Goal: Transaction & Acquisition: Purchase product/service

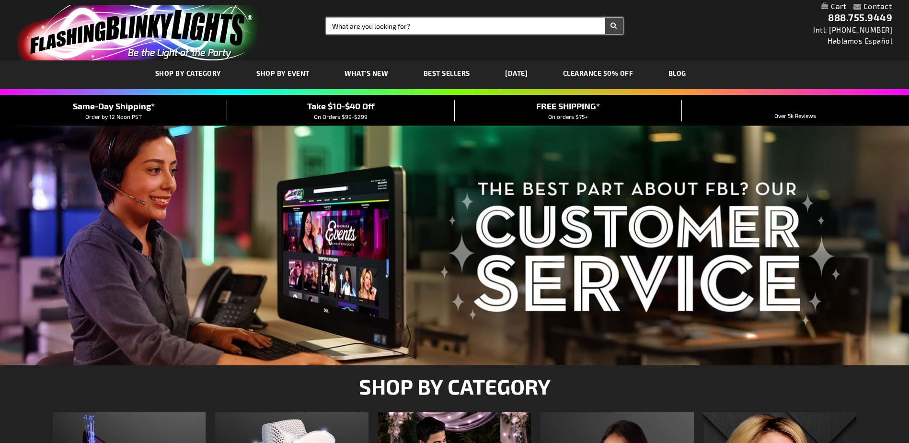
click at [393, 26] on input "Search" at bounding box center [474, 26] width 296 height 16
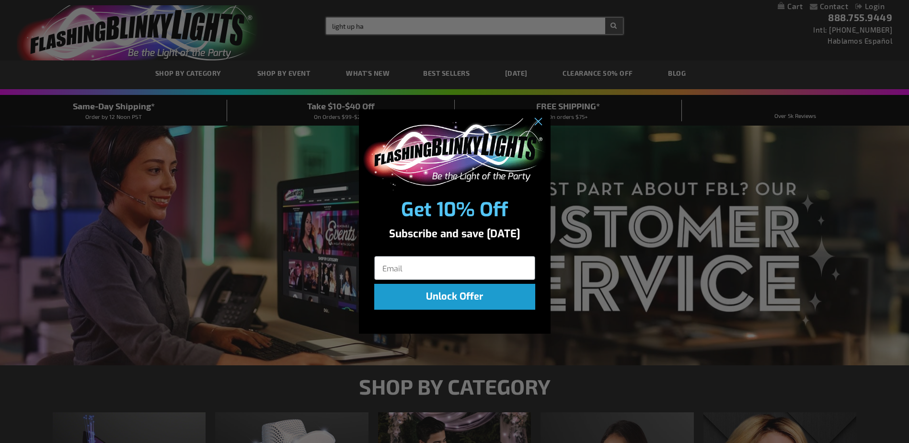
type input "light up ha"
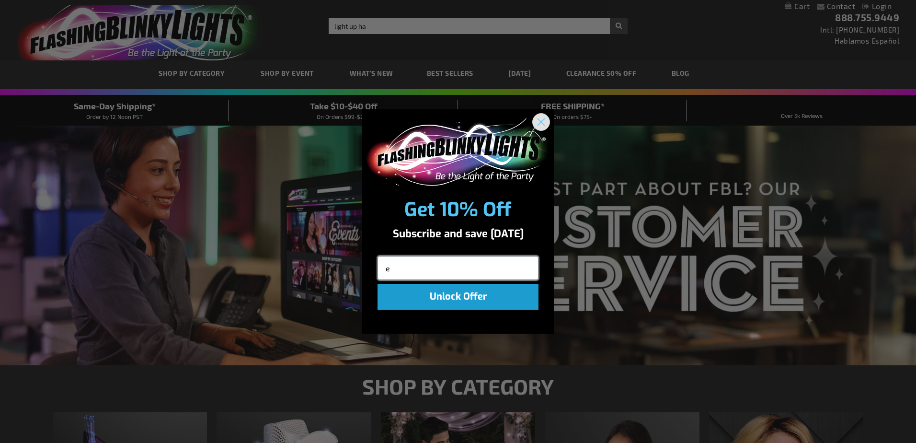
type input "e"
click at [537, 120] on circle "Close dialog" at bounding box center [541, 122] width 16 height 16
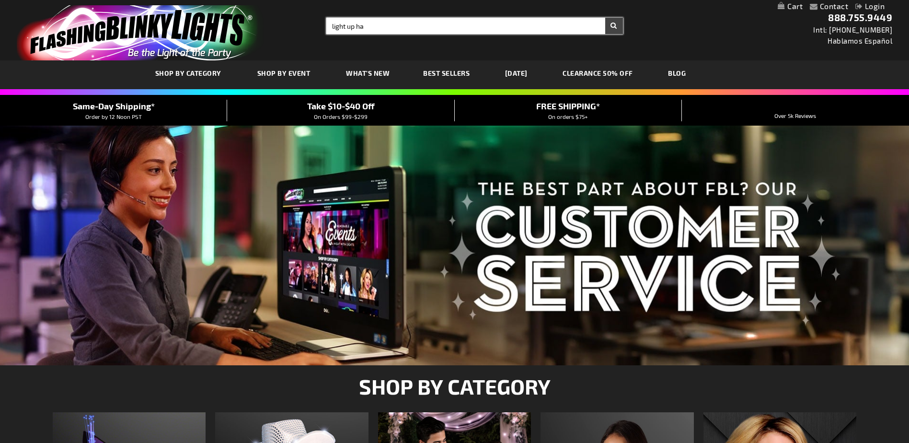
click at [393, 30] on input "light up ha" at bounding box center [474, 26] width 296 height 16
type input "light up heart wand"
click at [605, 18] on button "Search" at bounding box center [614, 26] width 18 height 16
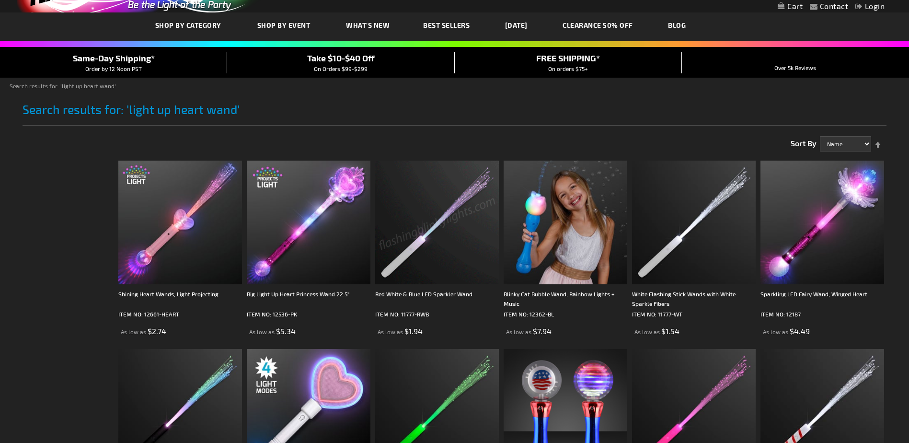
scroll to position [96, 0]
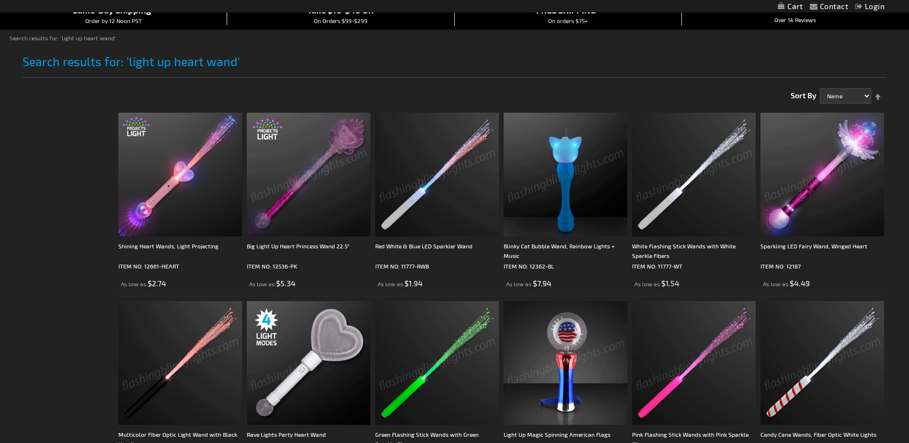
click at [306, 176] on img at bounding box center [309, 175] width 124 height 124
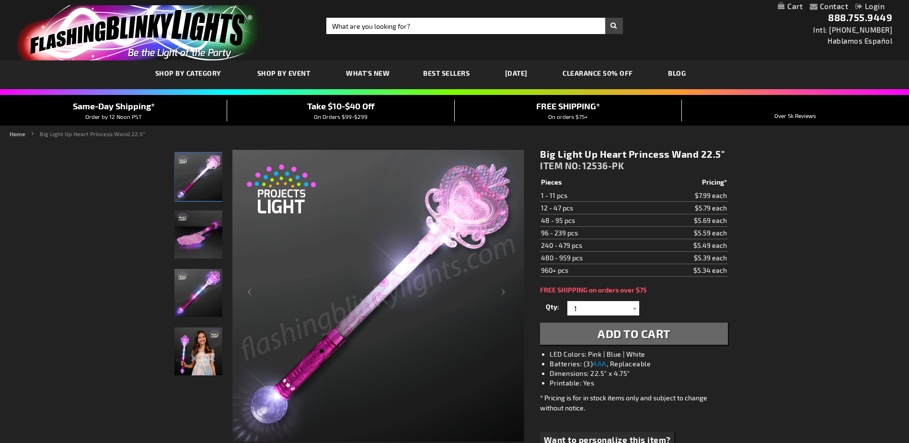
click at [788, 2] on link "My Cart" at bounding box center [789, 6] width 25 height 9
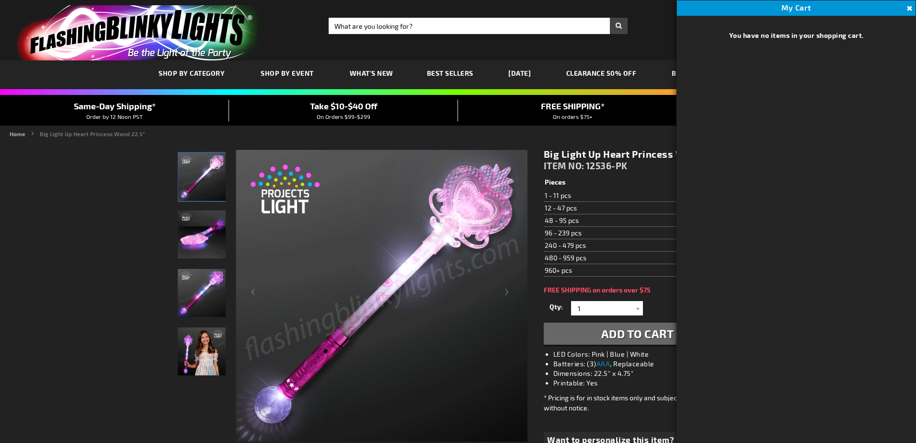
click at [637, 328] on span "Add to Cart" at bounding box center [637, 333] width 73 height 14
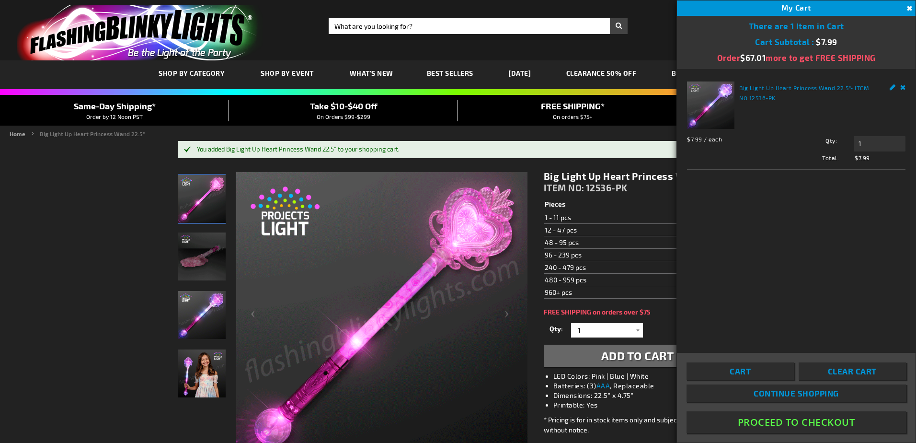
click at [822, 423] on button "Proceed To Checkout" at bounding box center [795, 422] width 219 height 22
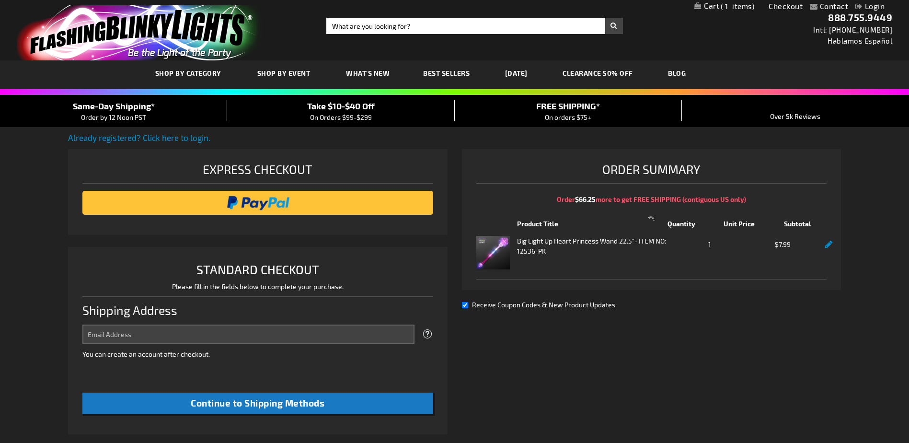
select select "US"
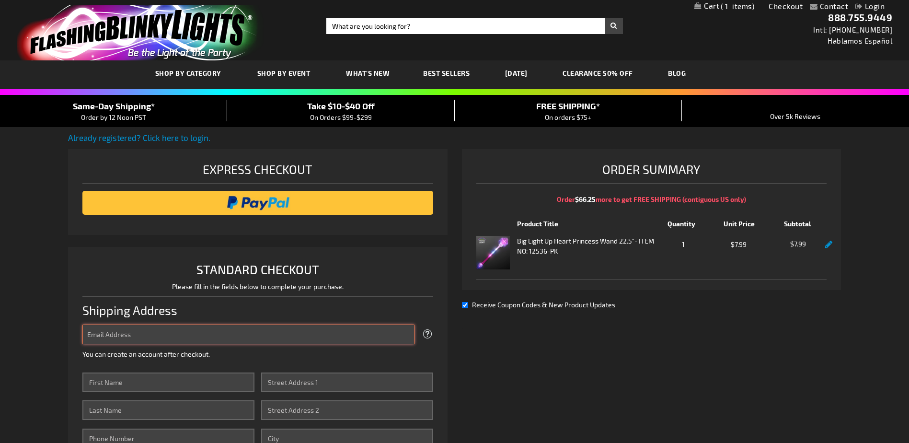
click at [119, 341] on input "Email Address" at bounding box center [247, 334] width 331 height 20
click at [148, 329] on input "7233" at bounding box center [247, 334] width 331 height 20
click at [148, 336] on input "7233" at bounding box center [247, 334] width 331 height 20
click at [148, 336] on input "7233N" at bounding box center [247, 334] width 331 height 20
click at [140, 334] on input "7233NLuckyShoeWay" at bounding box center [247, 334] width 331 height 20
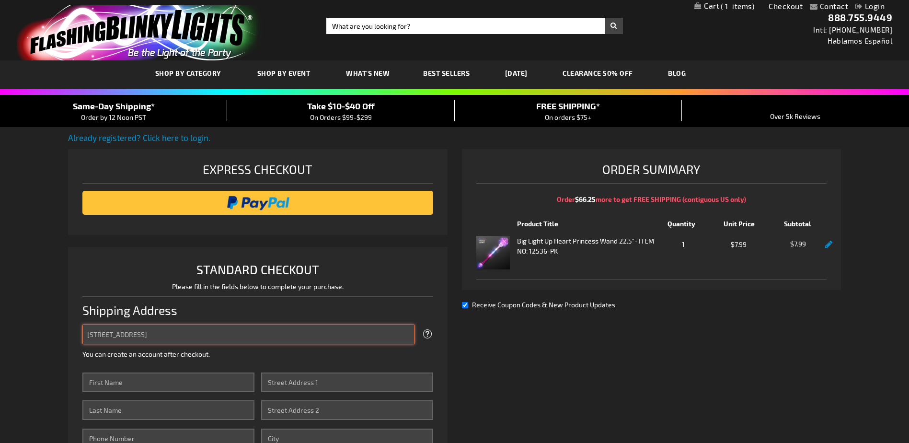
click at [126, 331] on input "7233NLuckyShoe Way" at bounding box center [247, 334] width 331 height 20
click at [102, 334] on input "7233NLucky Shoe Way" at bounding box center [247, 334] width 331 height 20
click at [108, 330] on input "7233 N Lucky Shoe Way" at bounding box center [247, 334] width 331 height 20
click at [191, 338] on input "7233 N Lucky Shoe Way" at bounding box center [247, 334] width 331 height 20
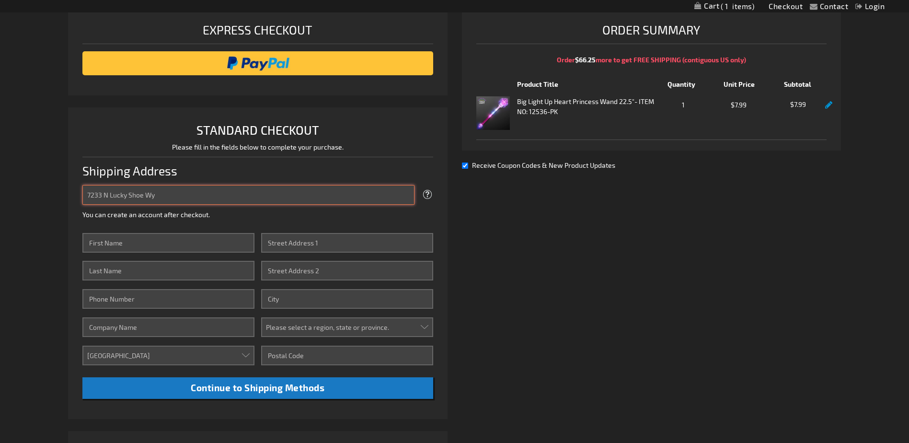
scroll to position [144, 0]
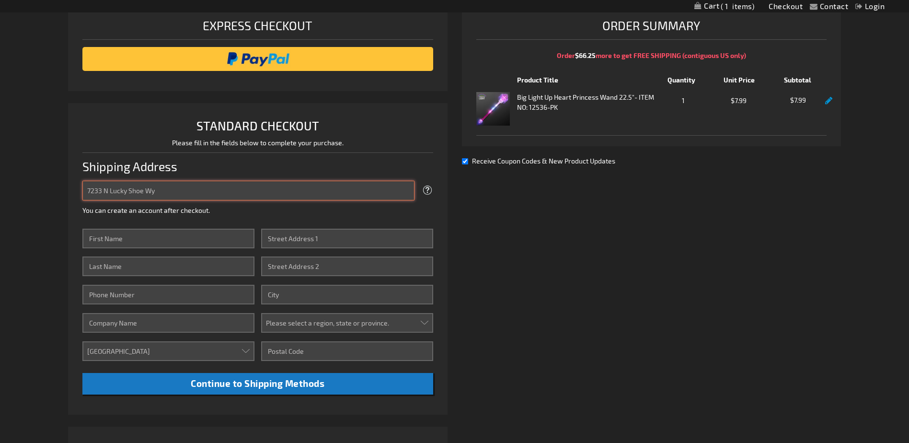
type input "7233 N Lucky Shoe Wy"
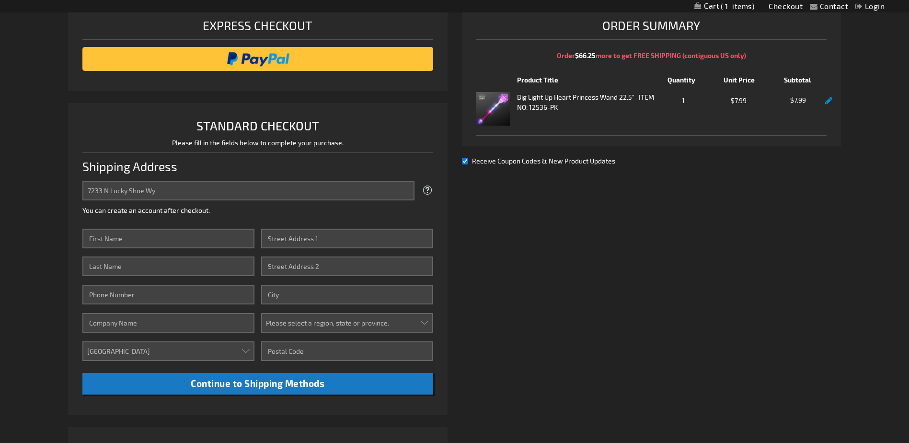
click at [424, 186] on span at bounding box center [427, 190] width 12 height 17
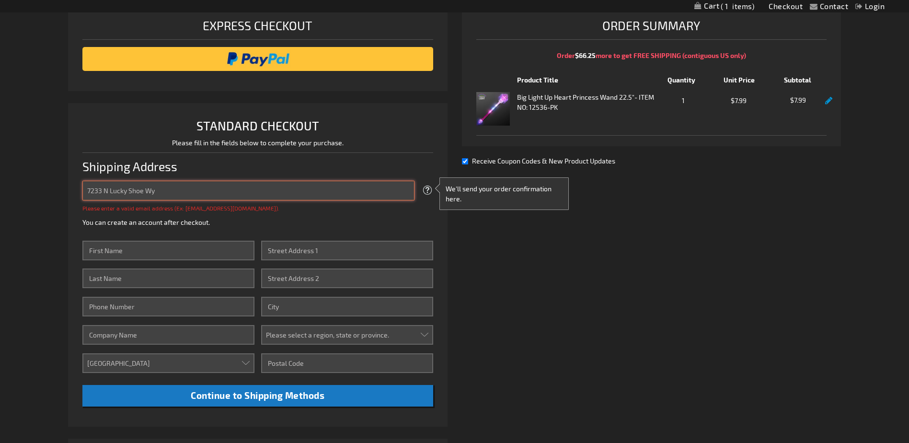
click at [170, 189] on input "7233 N Lucky Shoe Wy" at bounding box center [247, 191] width 331 height 20
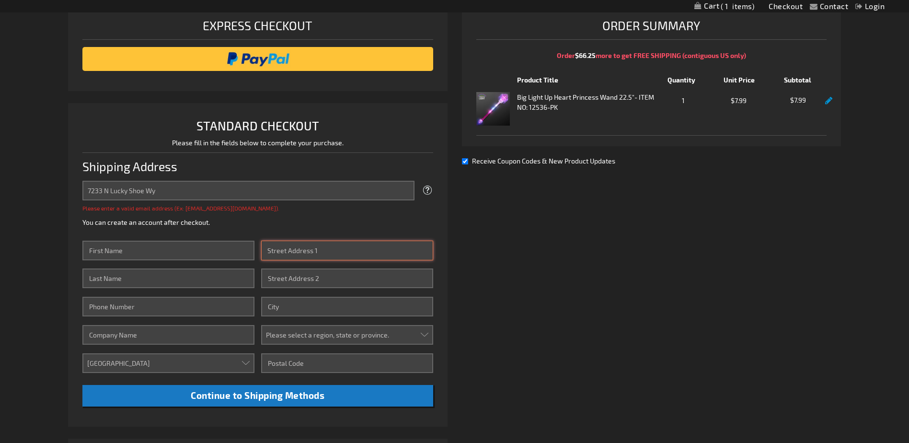
click at [322, 255] on input "Street Address: Line 1" at bounding box center [346, 250] width 171 height 20
type input "7233 N Lucky Shoe Way"
type input "Janet"
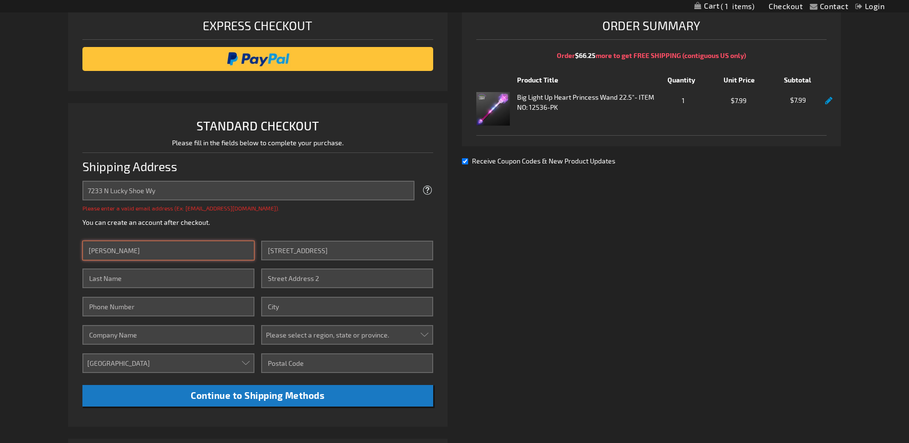
type input "Newport"
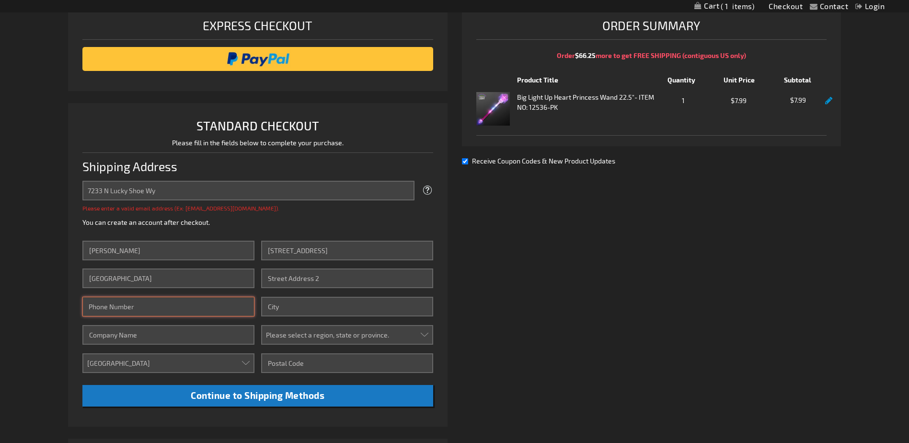
type input "5039391524"
type input "Prescott Valley"
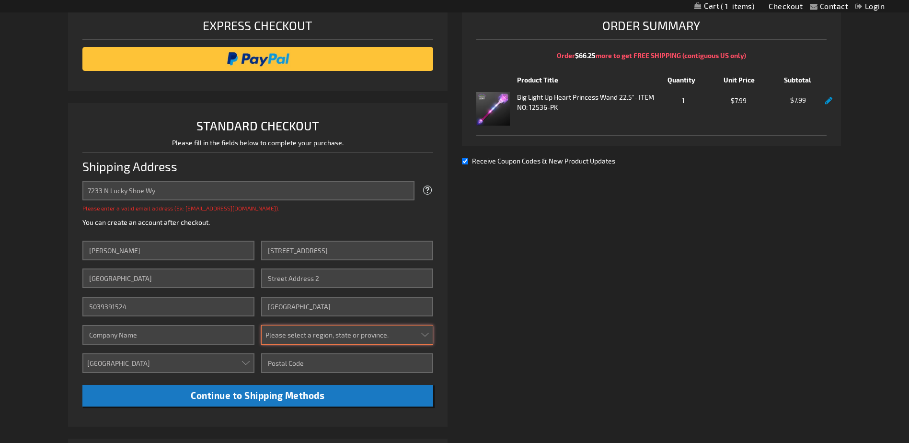
select select "4"
type input "86315"
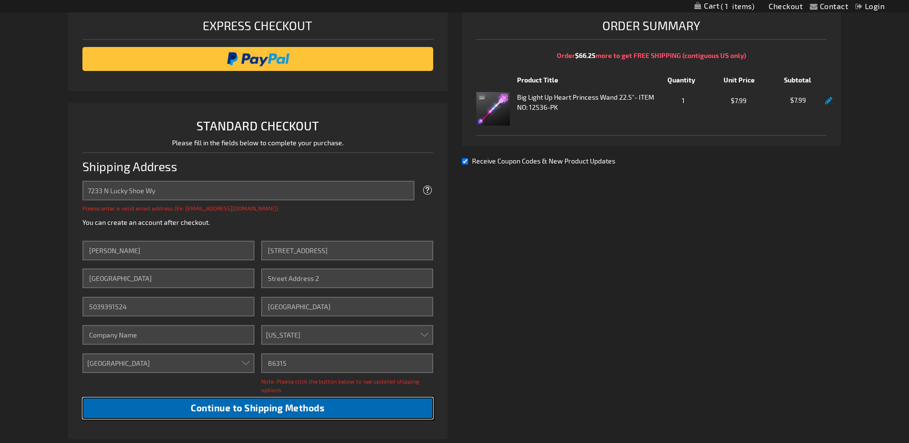
click at [281, 405] on span "Continue to Shipping Methods" at bounding box center [258, 407] width 134 height 11
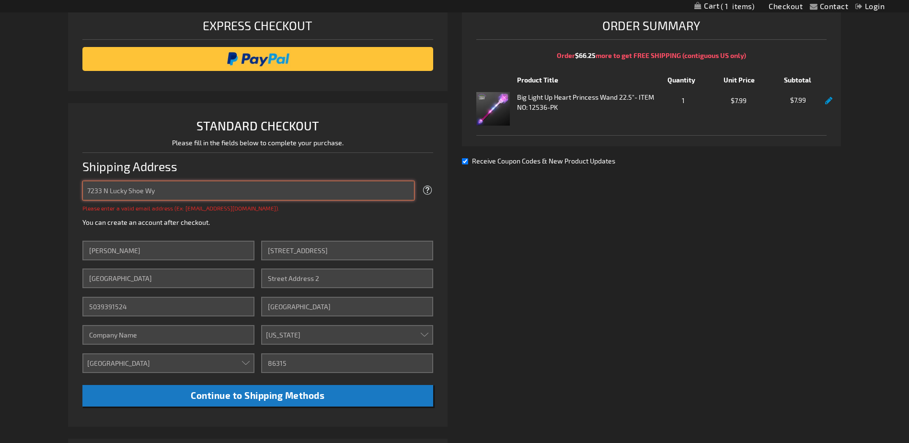
drag, startPoint x: 167, startPoint y: 193, endPoint x: 67, endPoint y: 192, distance: 99.6
click at [67, 192] on div "Contact Compare Products Checkout Login Skip to Content My Cart 1 1 items My Ca…" at bounding box center [454, 319] width 909 height 926
type input "newport@easystreet.net"
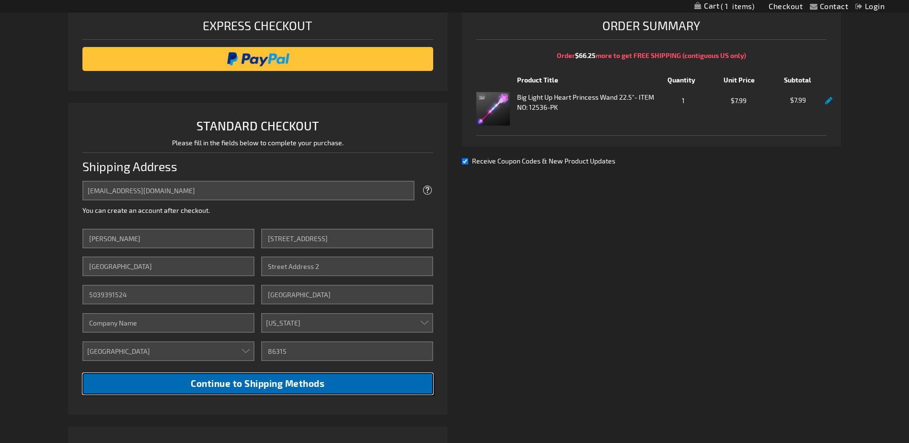
click at [241, 392] on button "Continue to Shipping Methods" at bounding box center [257, 384] width 350 height 22
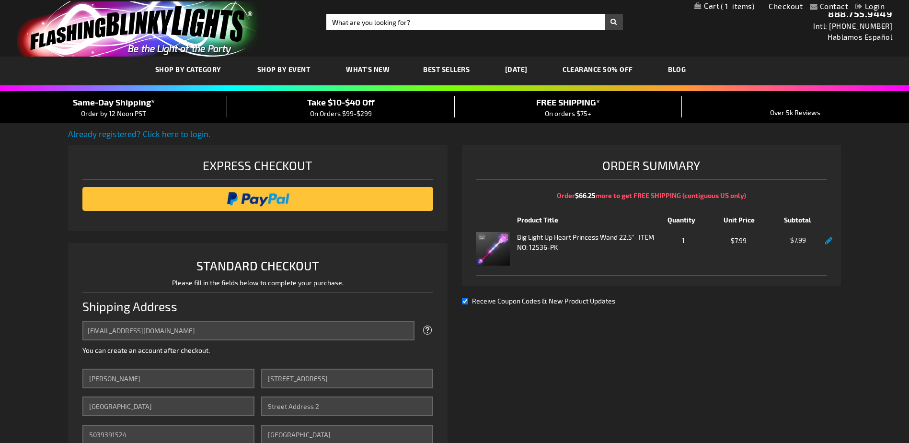
scroll to position [0, 0]
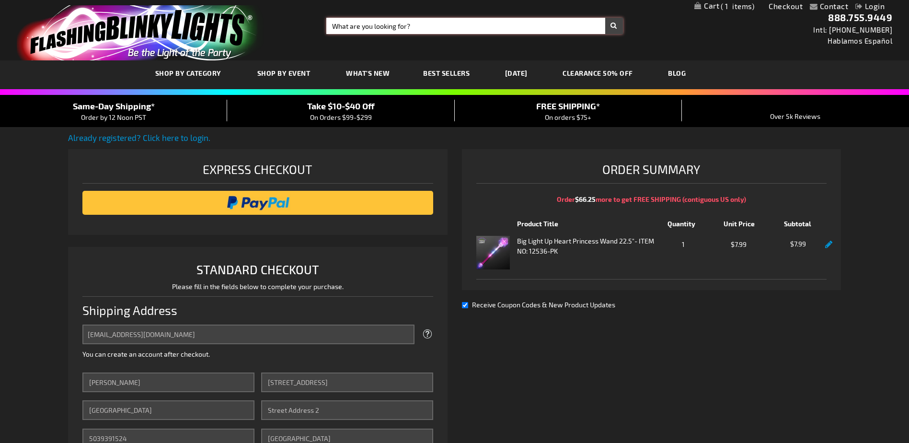
click at [466, 24] on input "Search" at bounding box center [474, 26] width 296 height 16
type input "light up wands"
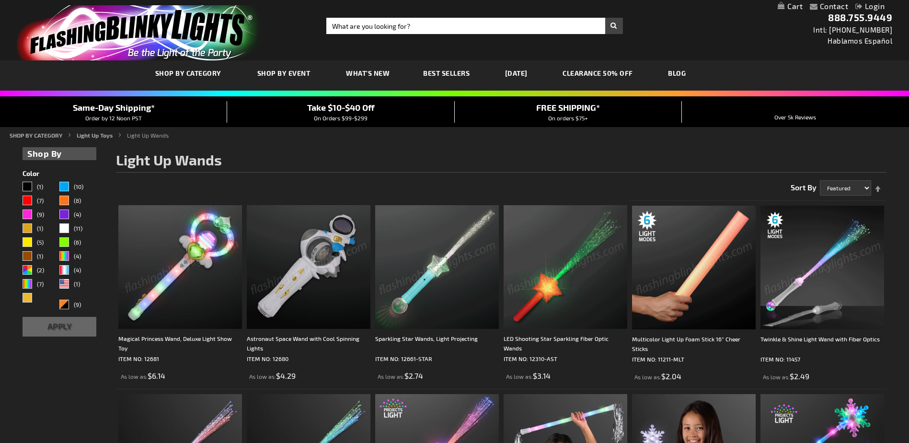
click at [784, 4] on link "My Cart" at bounding box center [789, 6] width 25 height 9
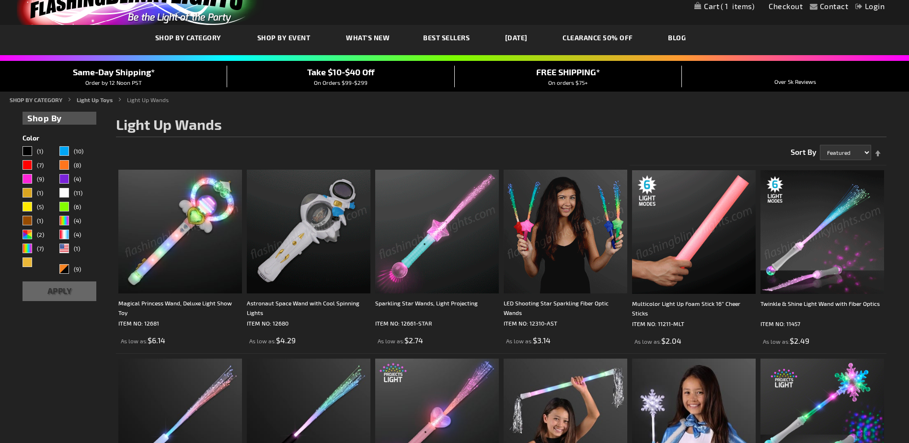
scroll to position [96, 0]
